Goal: Information Seeking & Learning: Learn about a topic

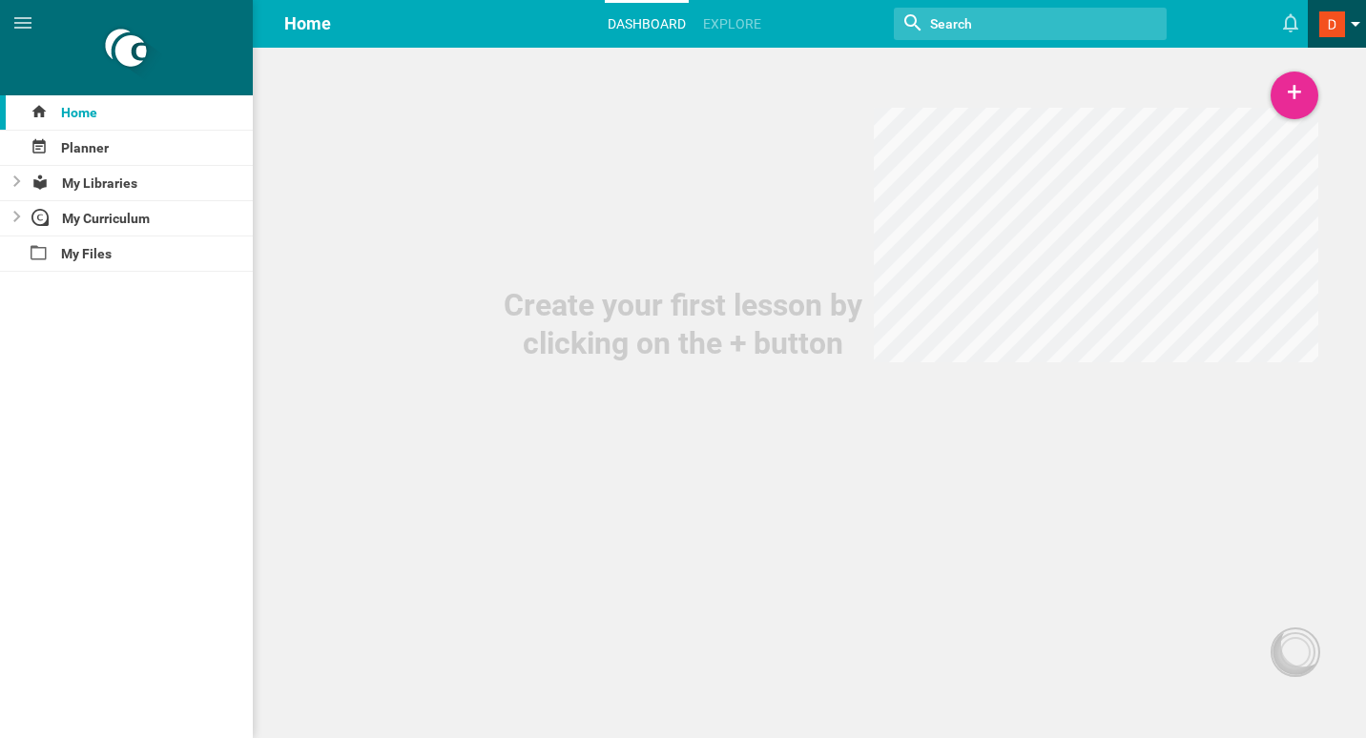
click at [1359, 21] on link at bounding box center [1342, 24] width 47 height 48
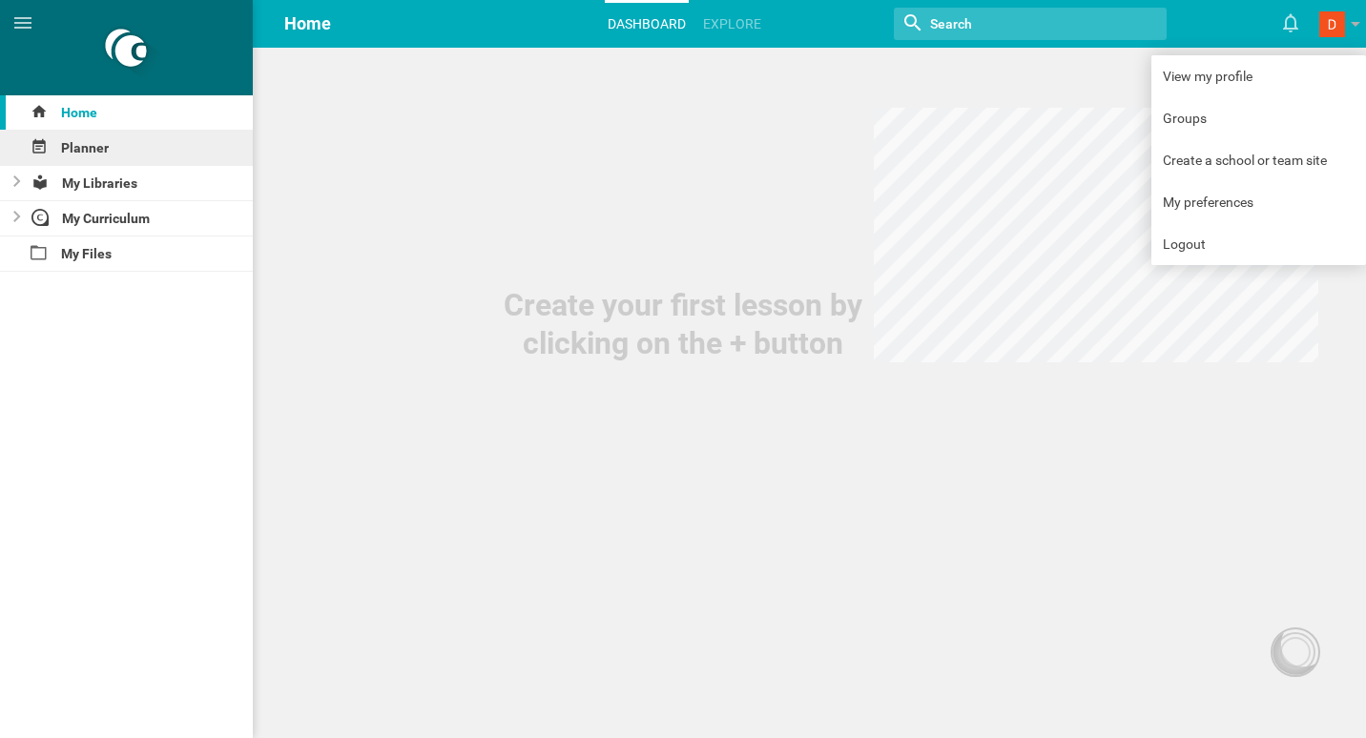
click at [74, 148] on div "Planner" at bounding box center [126, 148] width 253 height 34
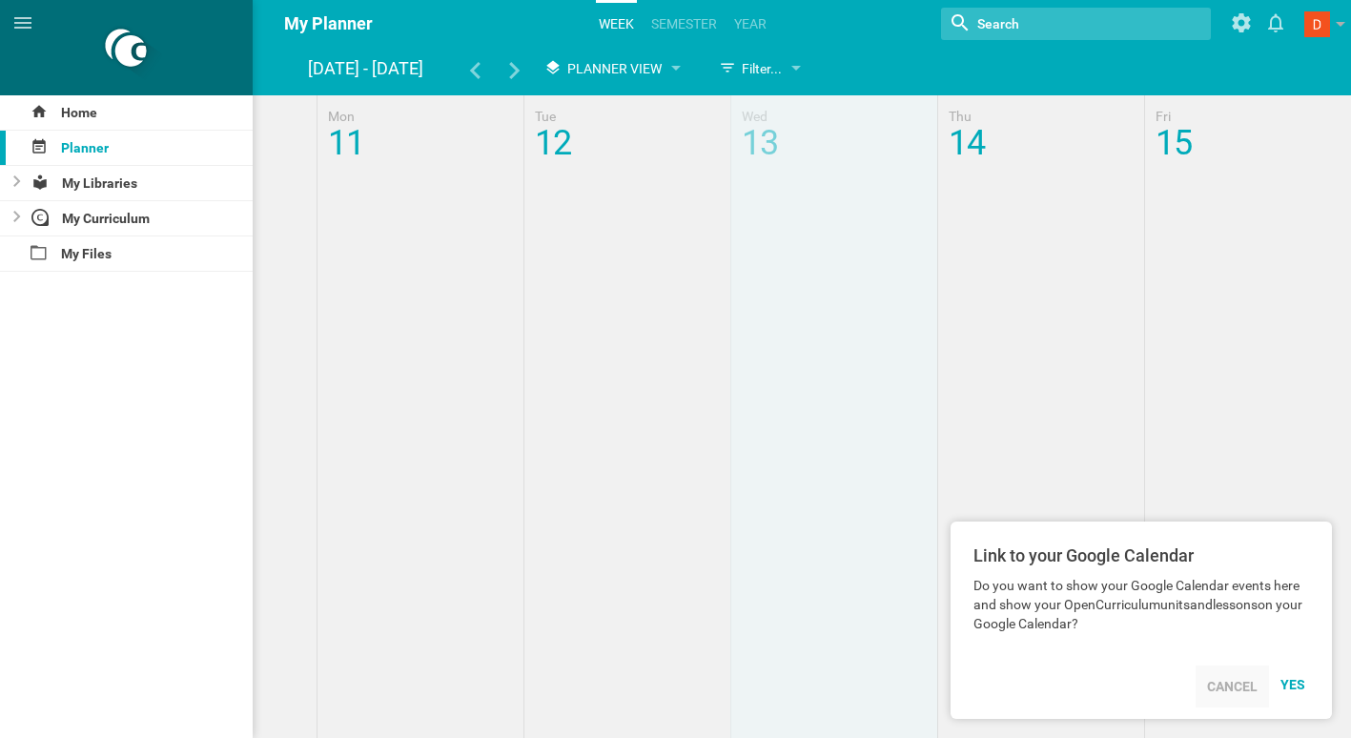
click at [1240, 685] on div "Cancel" at bounding box center [1232, 687] width 73 height 42
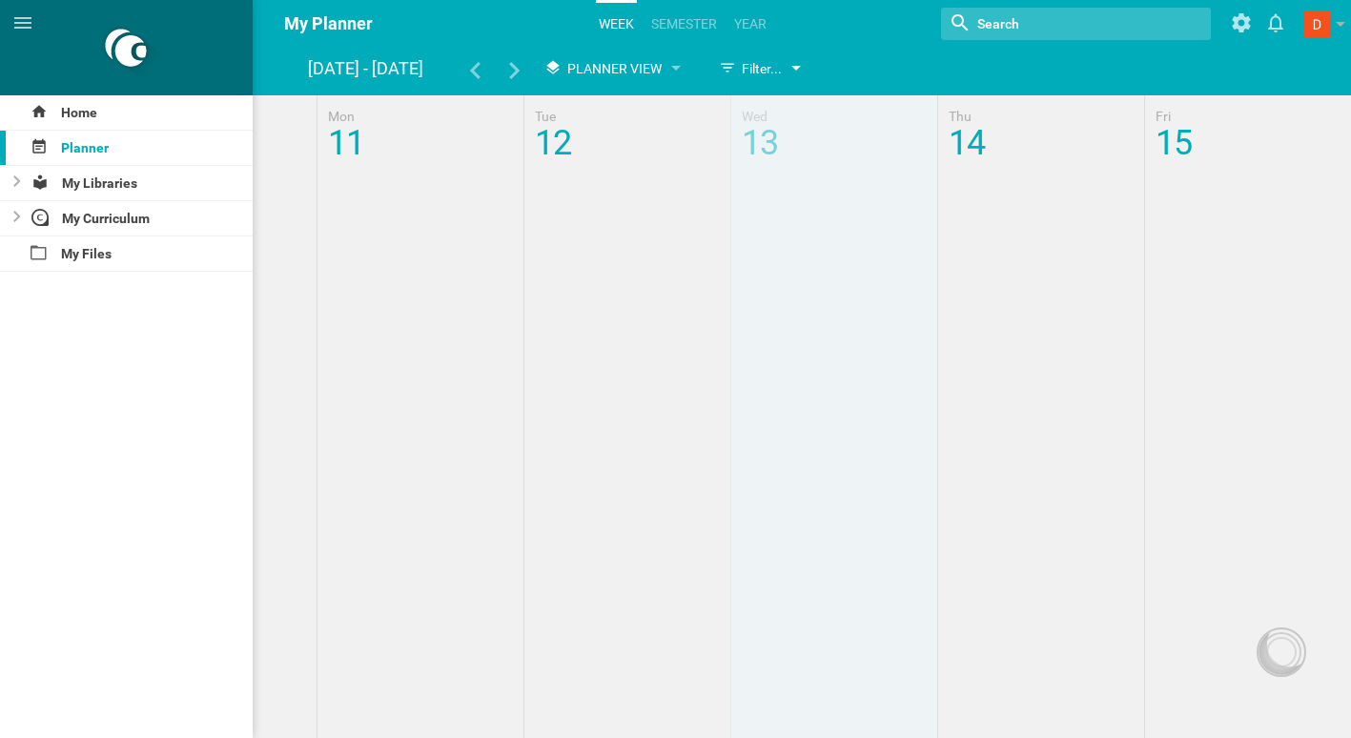
click at [793, 67] on div at bounding box center [797, 70] width 10 height 8
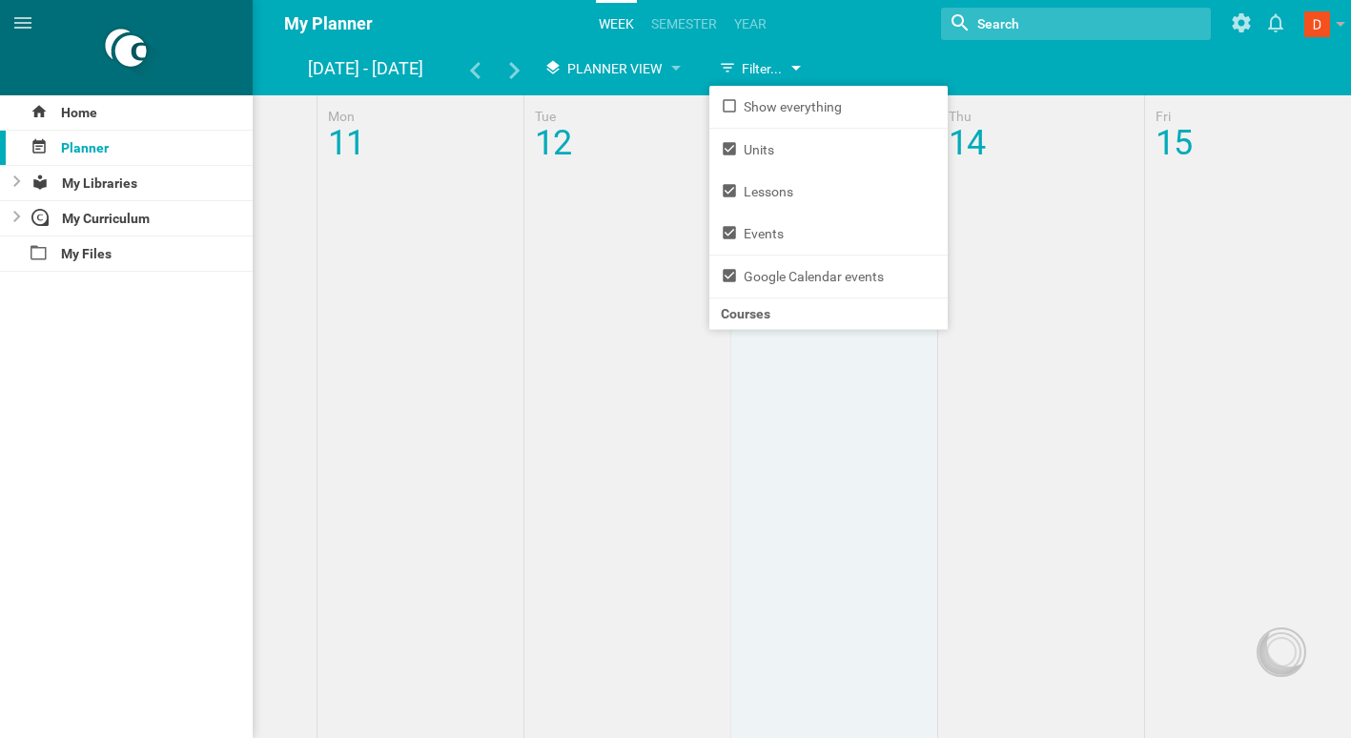
click at [793, 67] on div at bounding box center [797, 70] width 10 height 8
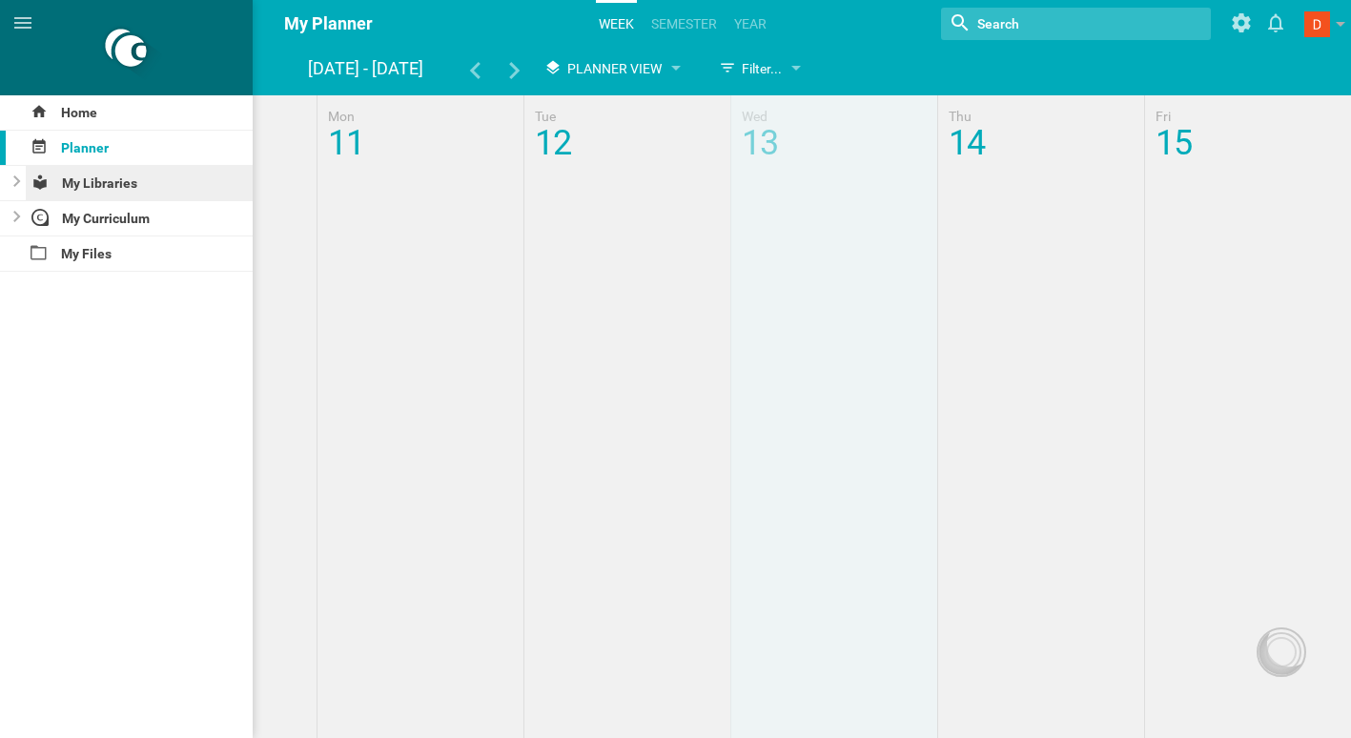
click at [77, 187] on div "My Libraries" at bounding box center [140, 183] width 228 height 34
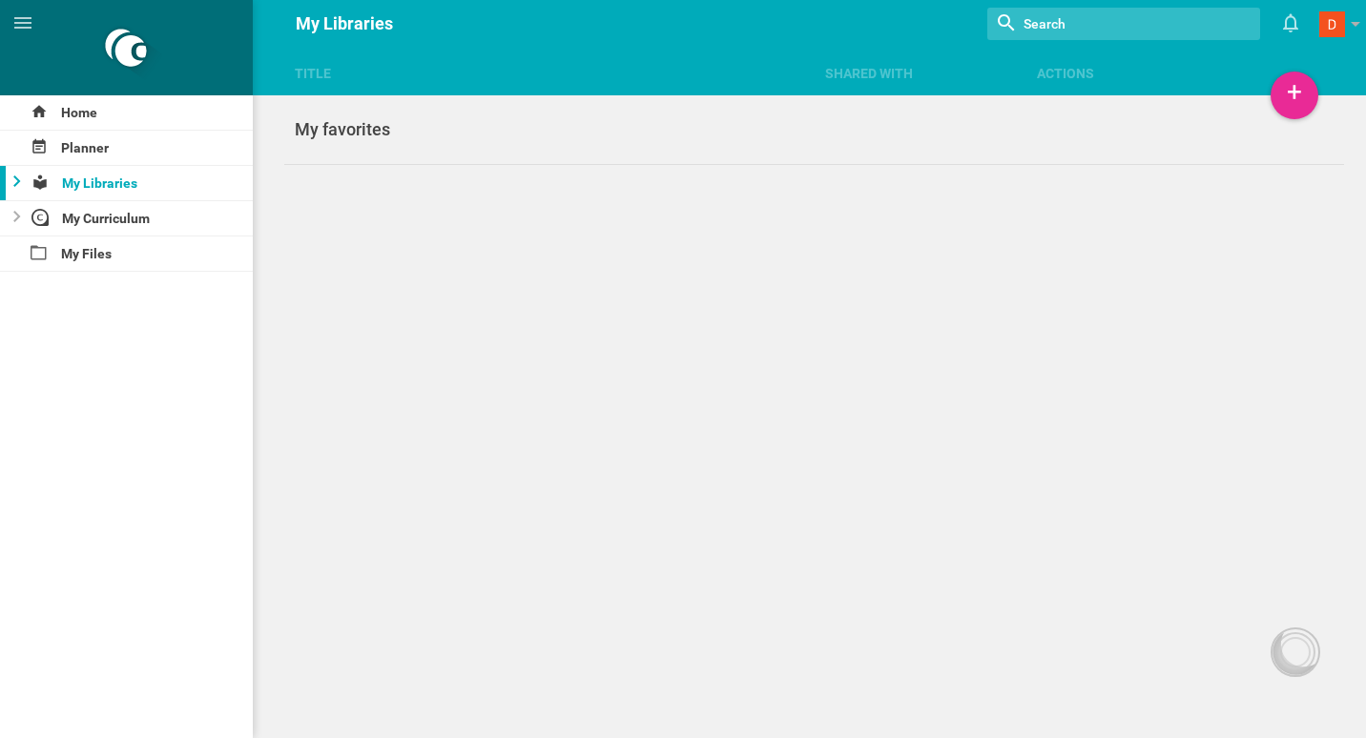
click at [14, 177] on icon at bounding box center [17, 180] width 8 height 11
click at [13, 177] on icon at bounding box center [16, 181] width 11 height 8
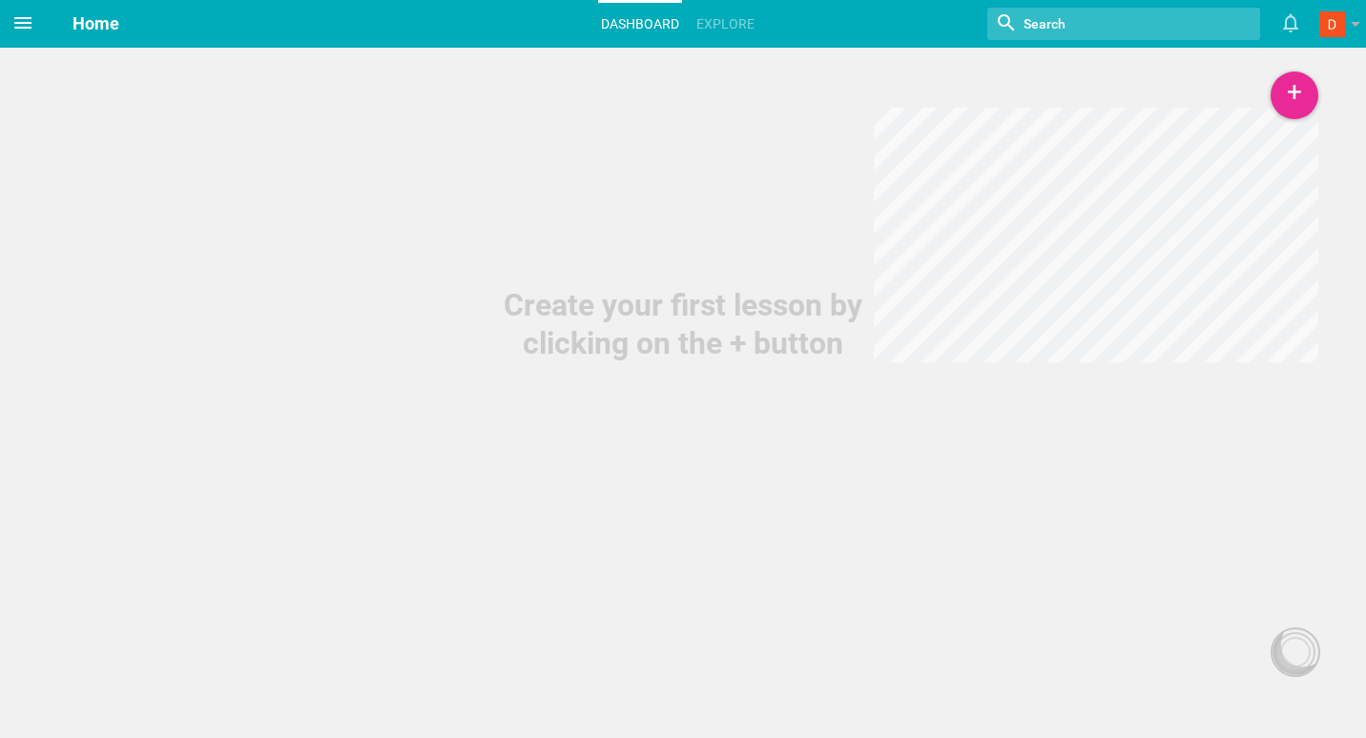
click at [24, 15] on icon at bounding box center [22, 22] width 23 height 23
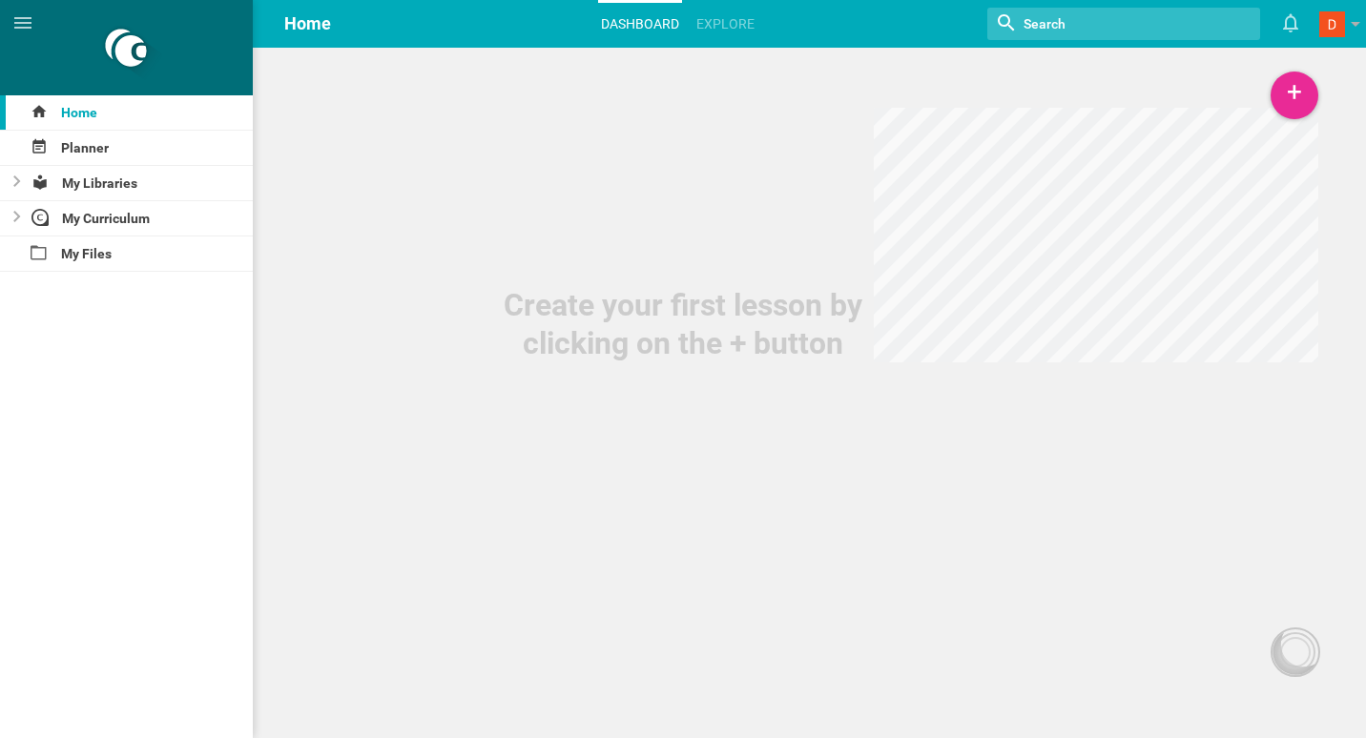
click at [134, 52] on div at bounding box center [126, 47] width 253 height 95
drag, startPoint x: 29, startPoint y: 21, endPoint x: 42, endPoint y: 22, distance: 13.4
click at [42, 22] on span at bounding box center [23, 23] width 46 height 46
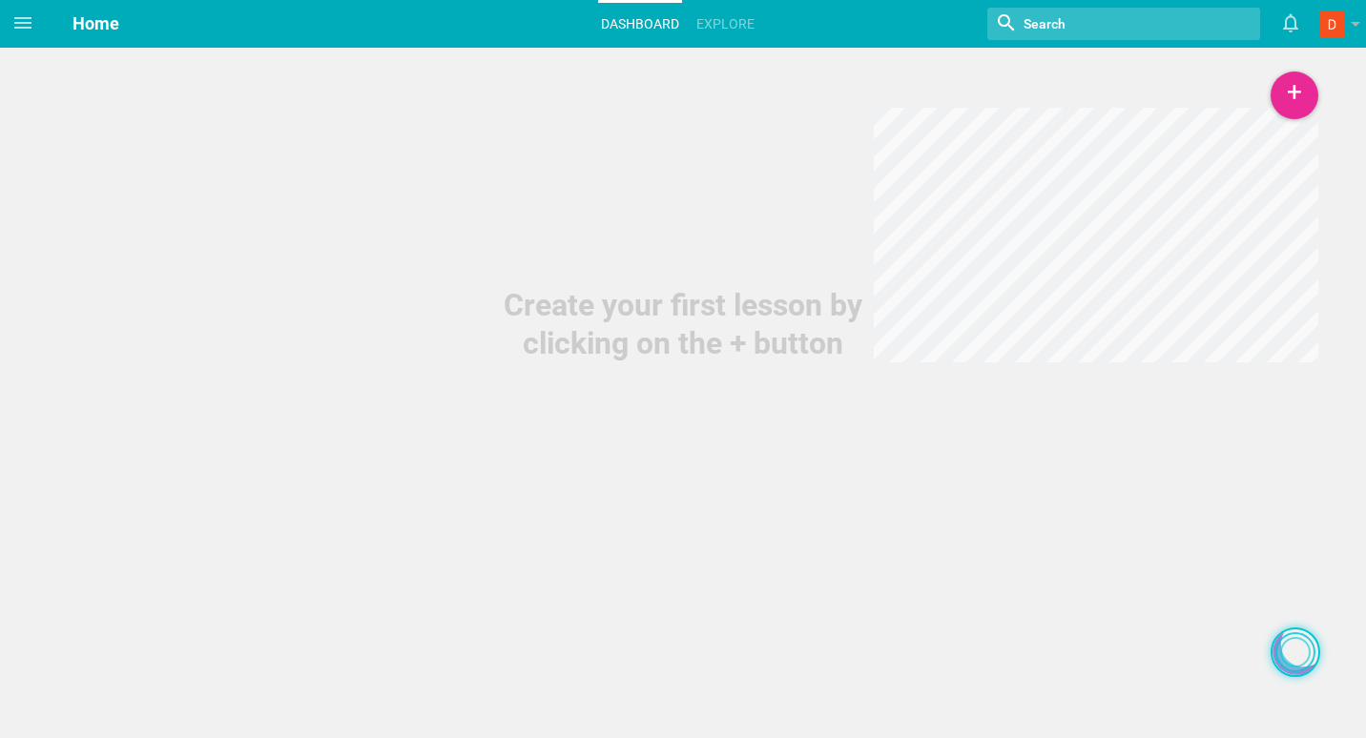
click at [1284, 642] on div at bounding box center [1295, 652] width 31 height 31
click at [1291, 648] on div at bounding box center [1295, 652] width 31 height 31
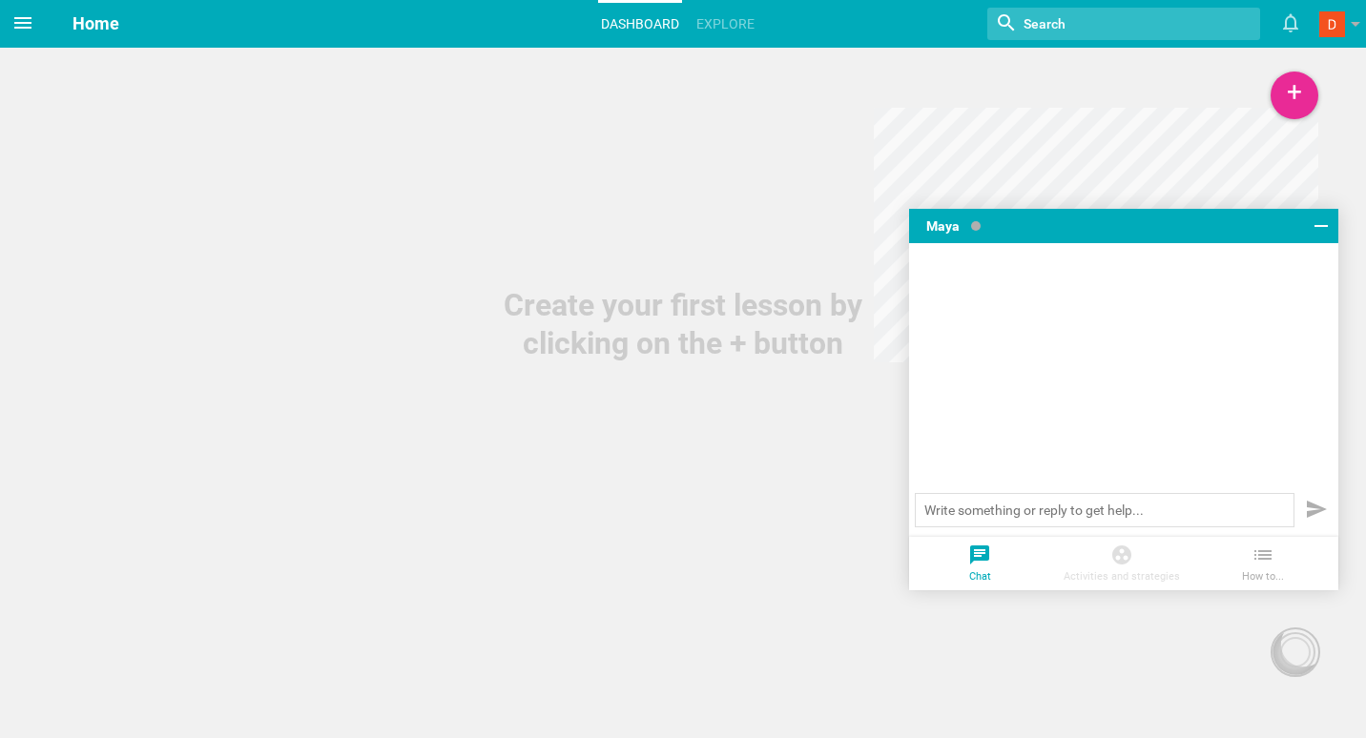
click at [18, 21] on icon at bounding box center [22, 22] width 23 height 23
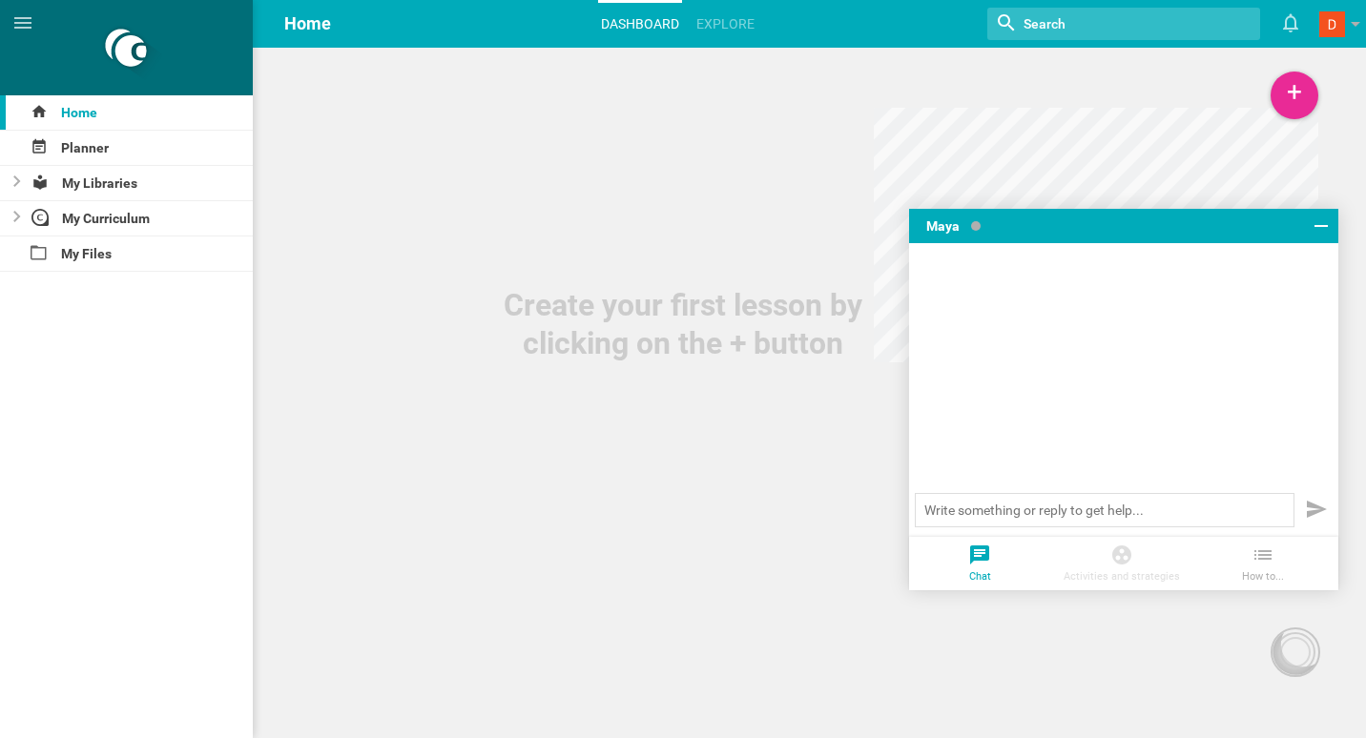
click at [304, 21] on span "Home" at bounding box center [307, 23] width 47 height 20
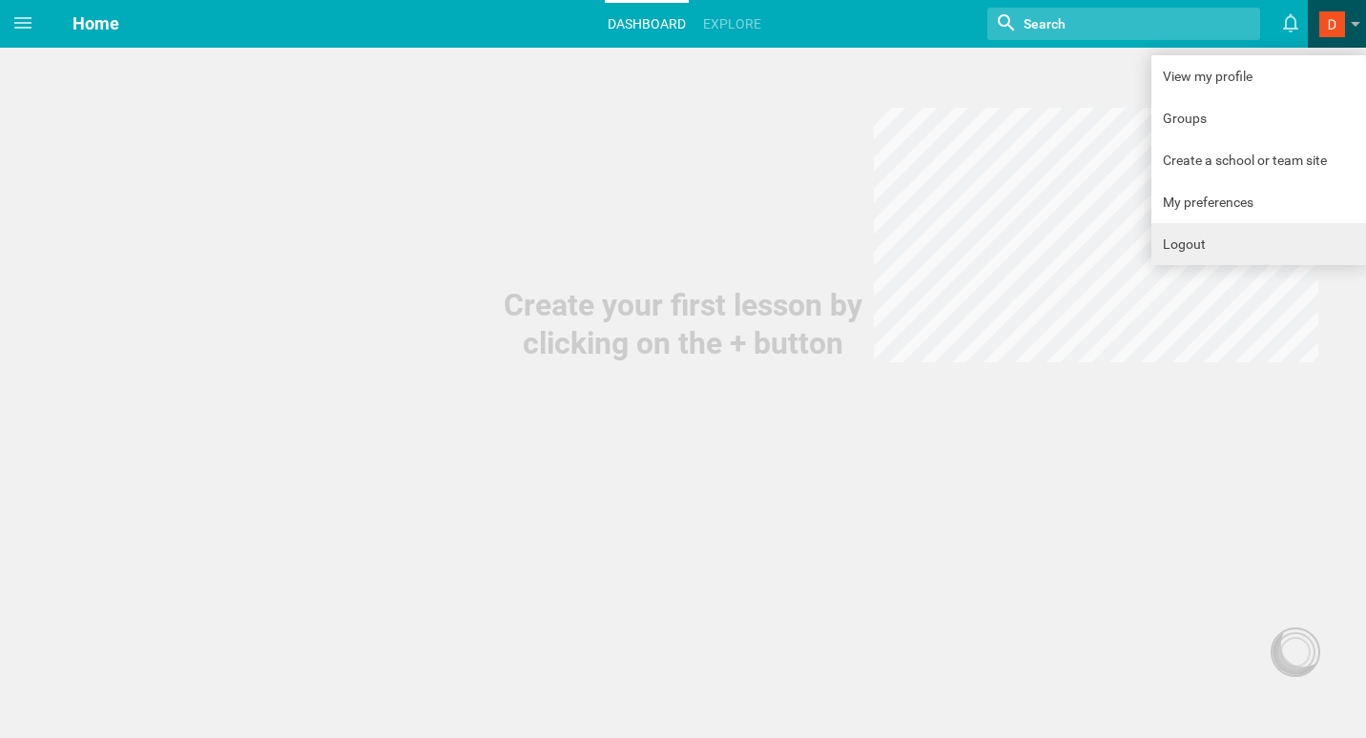
click at [1197, 240] on link "Logout" at bounding box center [1258, 244] width 215 height 42
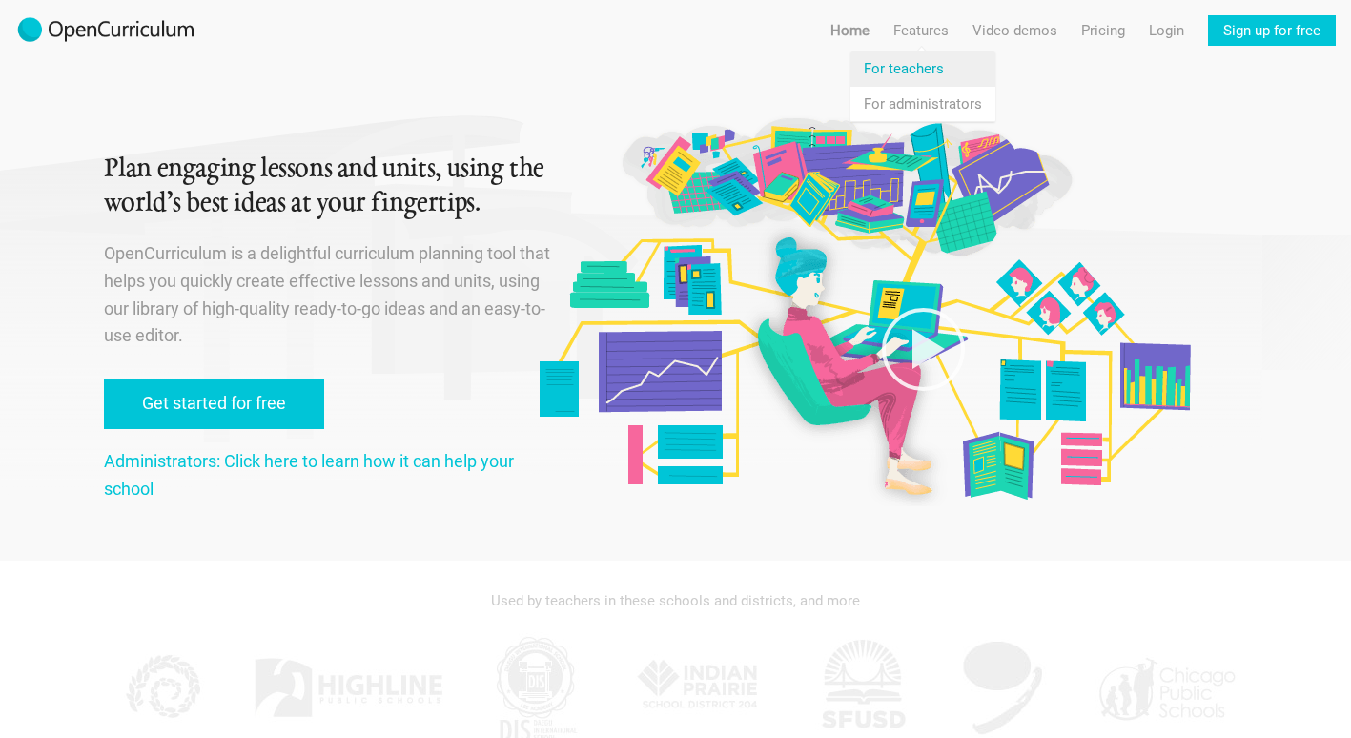
click at [932, 69] on link "Features For teachers" at bounding box center [923, 69] width 145 height 34
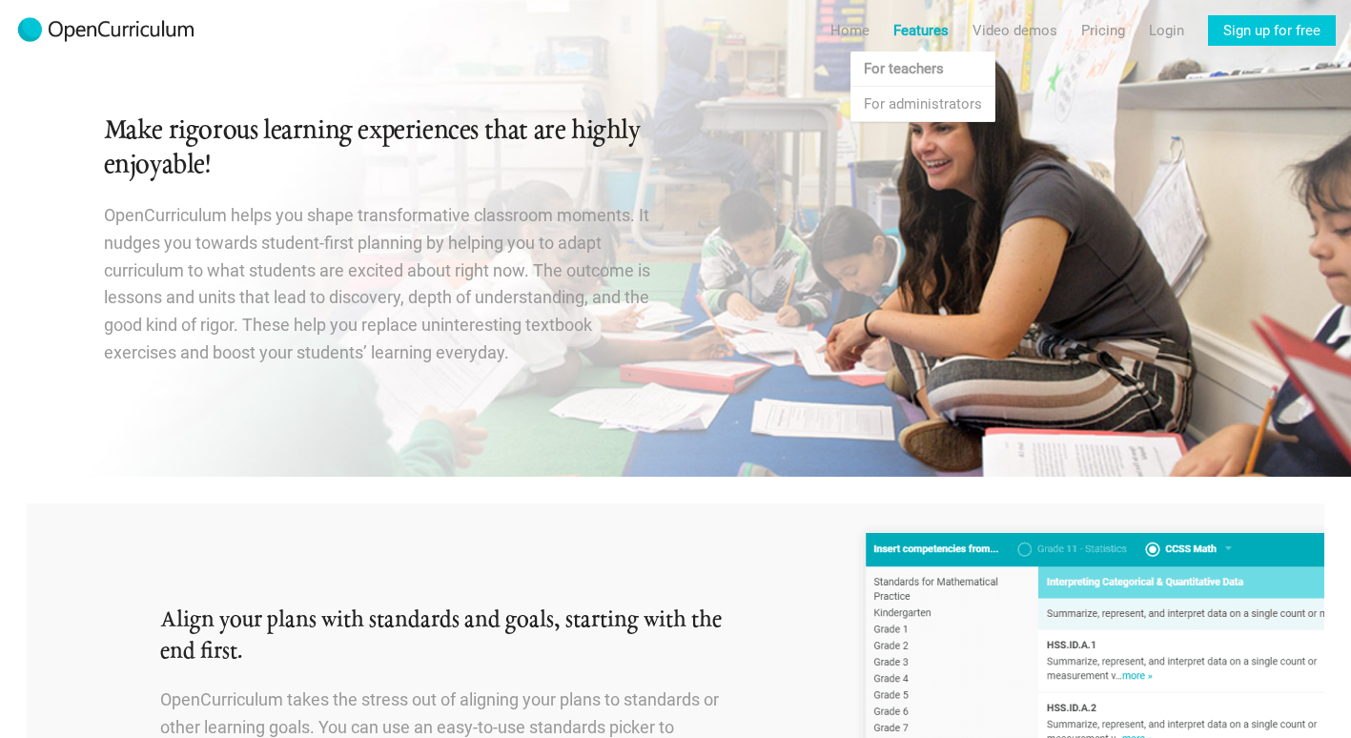
click at [935, 24] on link "Features" at bounding box center [921, 30] width 55 height 31
click at [1028, 31] on link "Video demos" at bounding box center [1015, 30] width 85 height 31
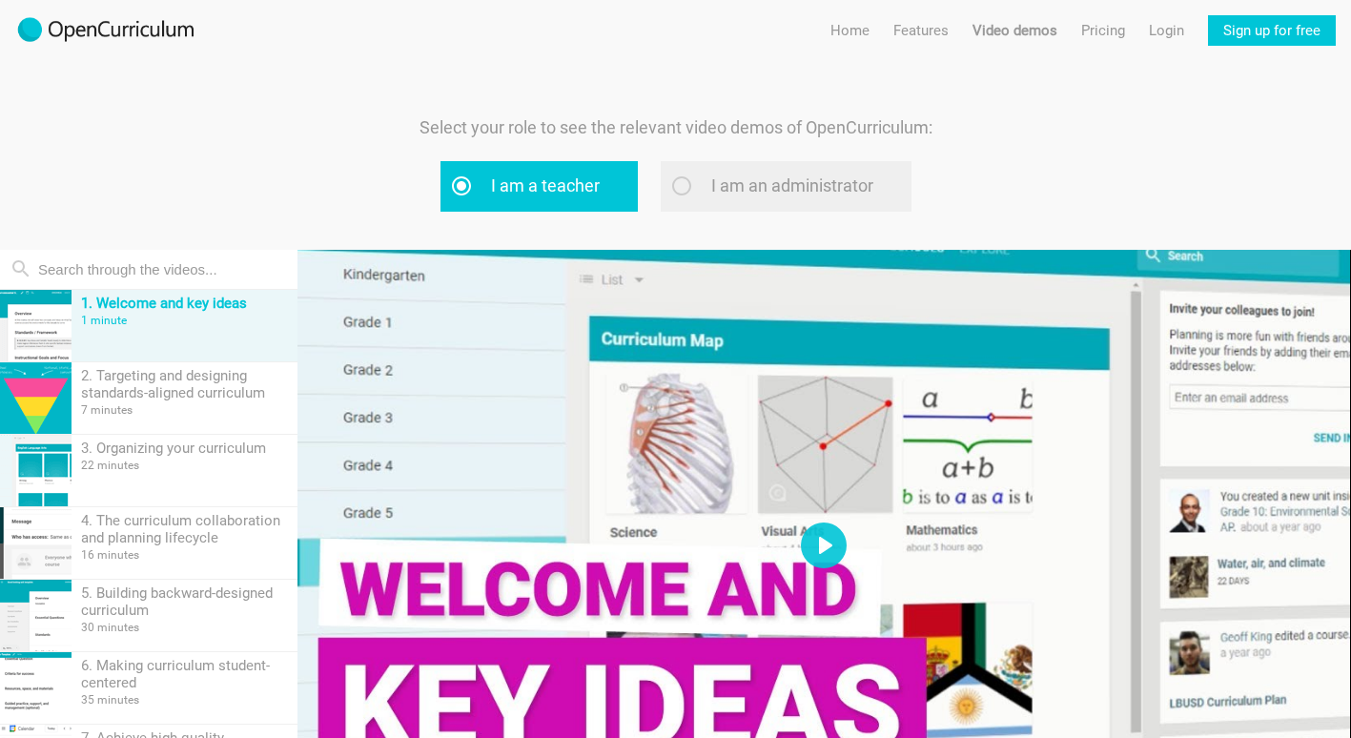
click at [820, 196] on label "I am an administrator" at bounding box center [786, 186] width 251 height 51
click at [711, 192] on input "I am an administrator" at bounding box center [705, 185] width 12 height 12
radio input "true"
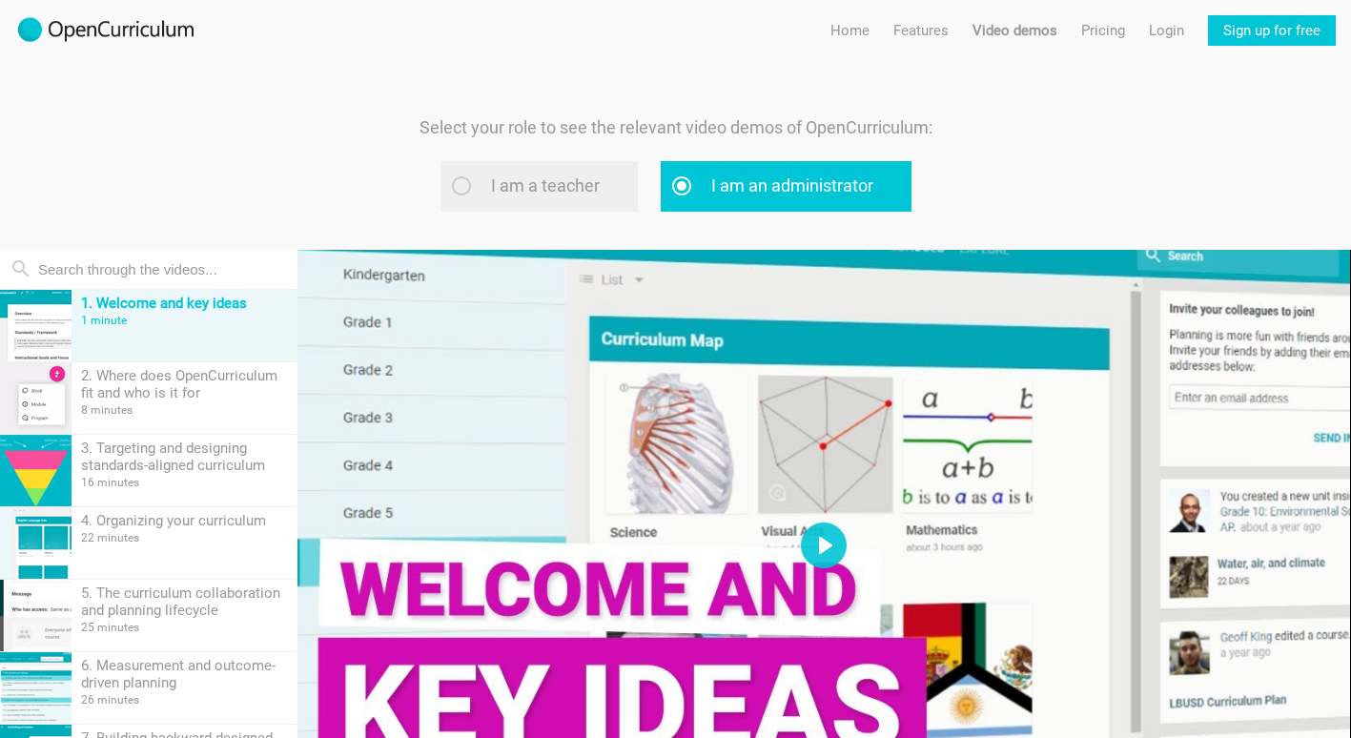
click at [538, 183] on label "I am a teacher" at bounding box center [539, 186] width 197 height 51
click at [491, 183] on input "I am a teacher" at bounding box center [485, 185] width 12 height 12
radio input "true"
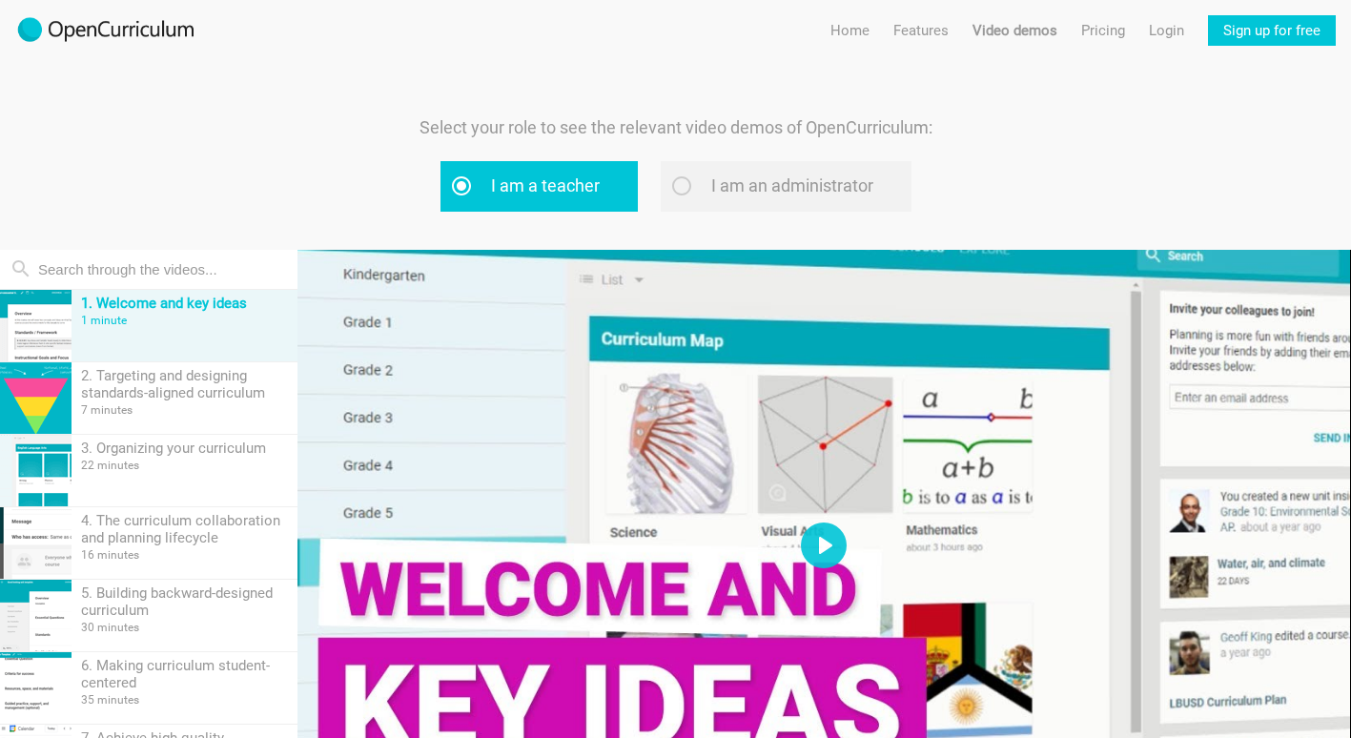
drag, startPoint x: 375, startPoint y: 143, endPoint x: 728, endPoint y: 652, distance: 619.6
click at [375, 143] on div "Select your role to see the relevant video demos of OpenCurriculum: I am a teac…" at bounding box center [675, 162] width 629 height 97
click at [815, 548] on button "Play" at bounding box center [824, 546] width 46 height 46
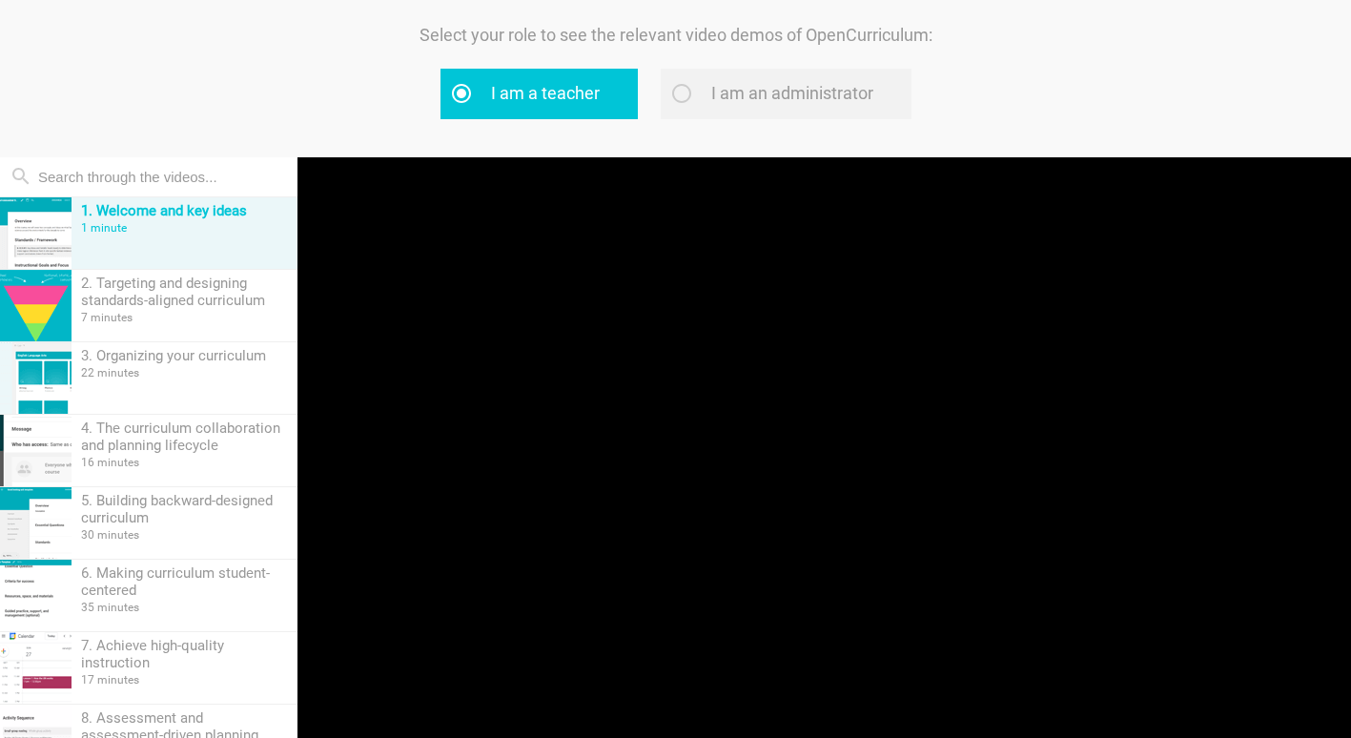
scroll to position [95, 0]
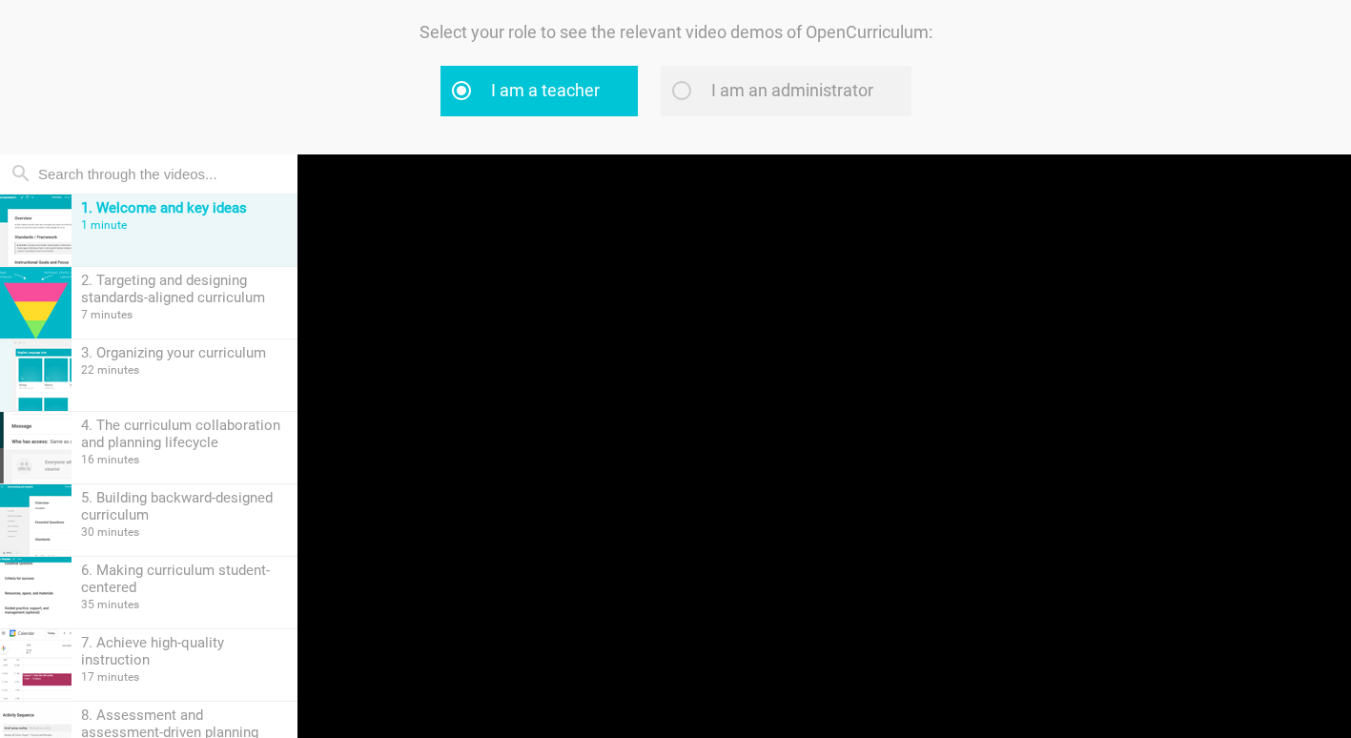
type input "10.94"
